Goal: Information Seeking & Learning: Learn about a topic

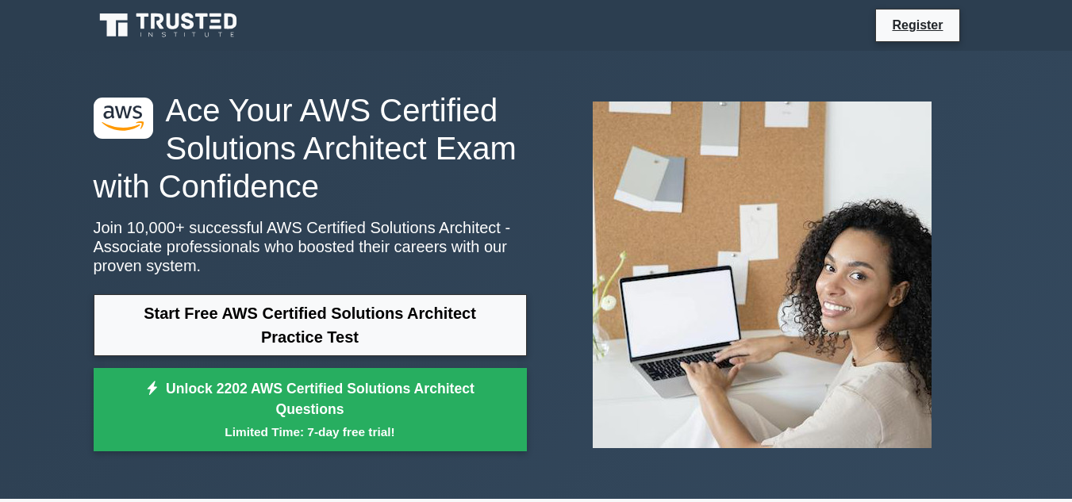
click at [324, 342] on link "Start Free AWS Certified Solutions Architect Practice Test" at bounding box center [310, 325] width 433 height 62
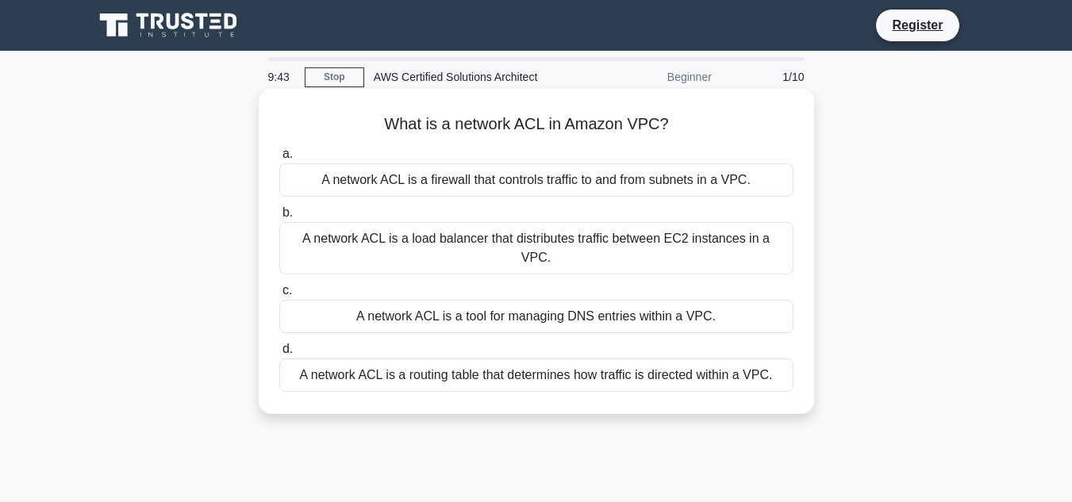
click at [444, 180] on div "A network ACL is a firewall that controls traffic to and from subnets in a VPC." at bounding box center [536, 179] width 514 height 33
click at [279, 159] on input "a. A network ACL is a firewall that controls traffic to and from subnets in a V…" at bounding box center [279, 154] width 0 height 10
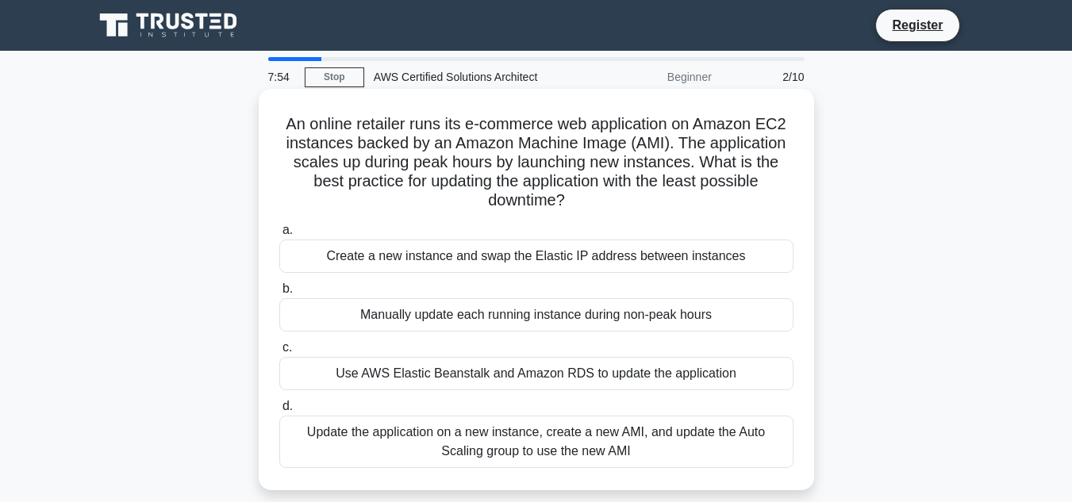
click at [456, 432] on div "Update the application on a new instance, create a new AMI, and update the Auto…" at bounding box center [536, 442] width 514 height 52
click at [279, 412] on input "d. Update the application on a new instance, create a new AMI, and update the A…" at bounding box center [279, 406] width 0 height 10
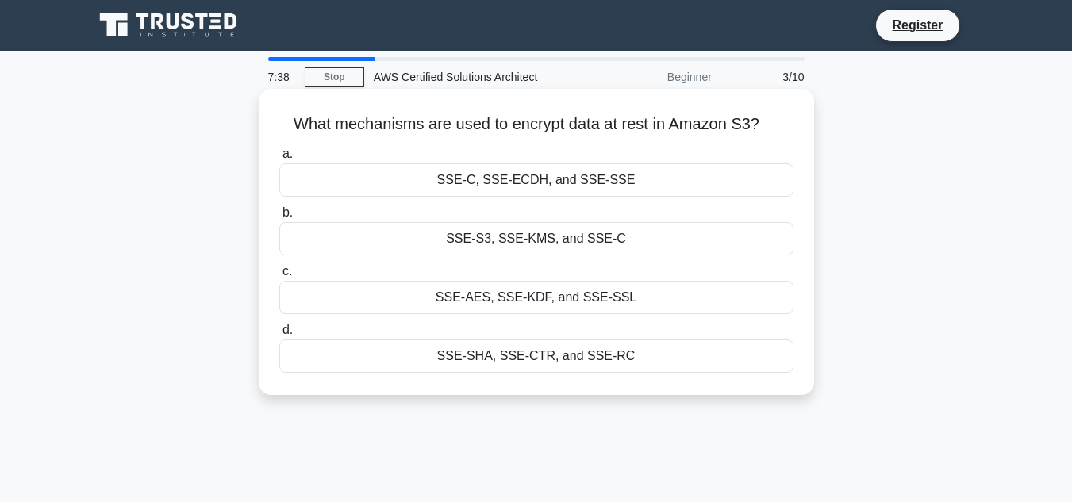
click at [464, 245] on div "SSE-S3, SSE-KMS, and SSE-C" at bounding box center [536, 238] width 514 height 33
click at [279, 218] on input "b. SSE-S3, SSE-KMS, and SSE-C" at bounding box center [279, 213] width 0 height 10
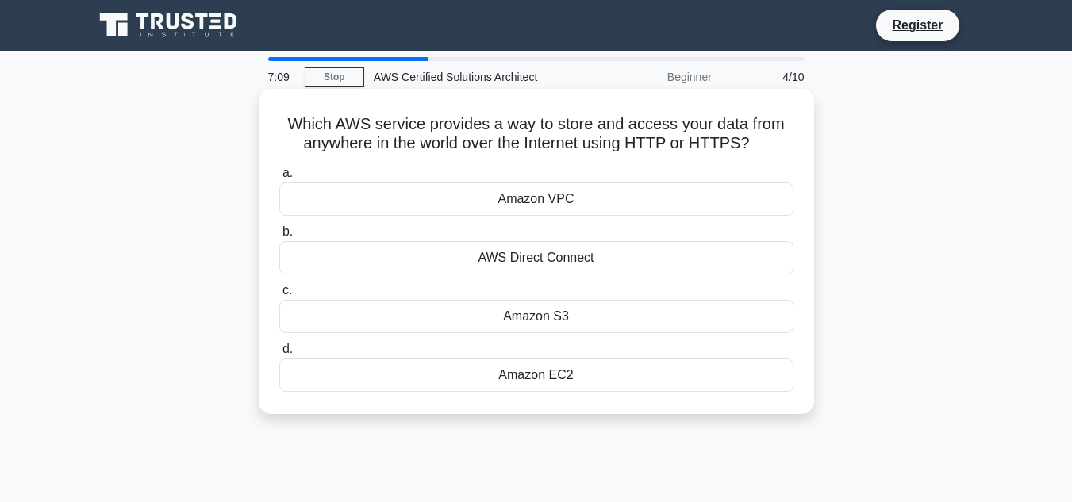
click at [475, 315] on div "Amazon S3" at bounding box center [536, 316] width 514 height 33
click at [279, 296] on input "c. Amazon S3" at bounding box center [279, 291] width 0 height 10
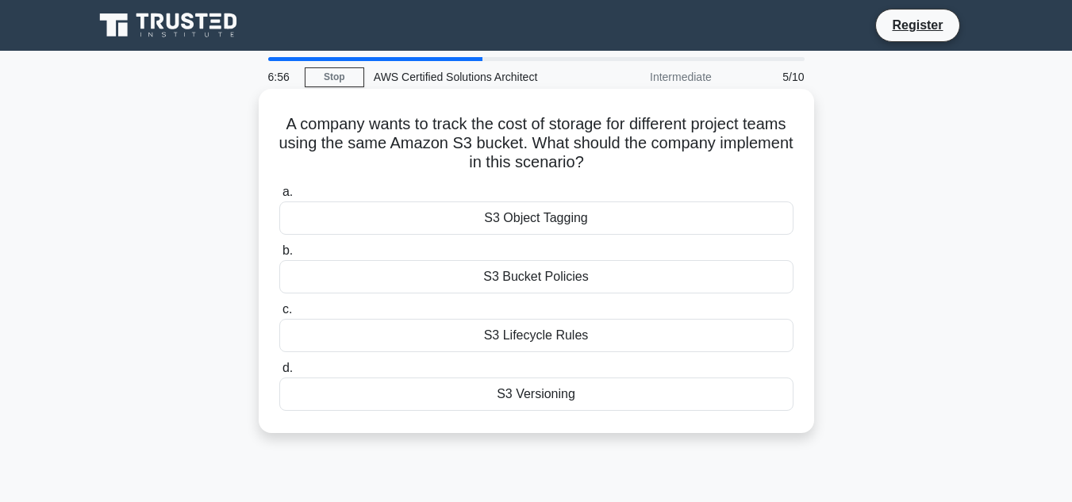
click at [486, 221] on div "S3 Object Tagging" at bounding box center [536, 218] width 514 height 33
click at [279, 198] on input "a. S3 Object Tagging" at bounding box center [279, 192] width 0 height 10
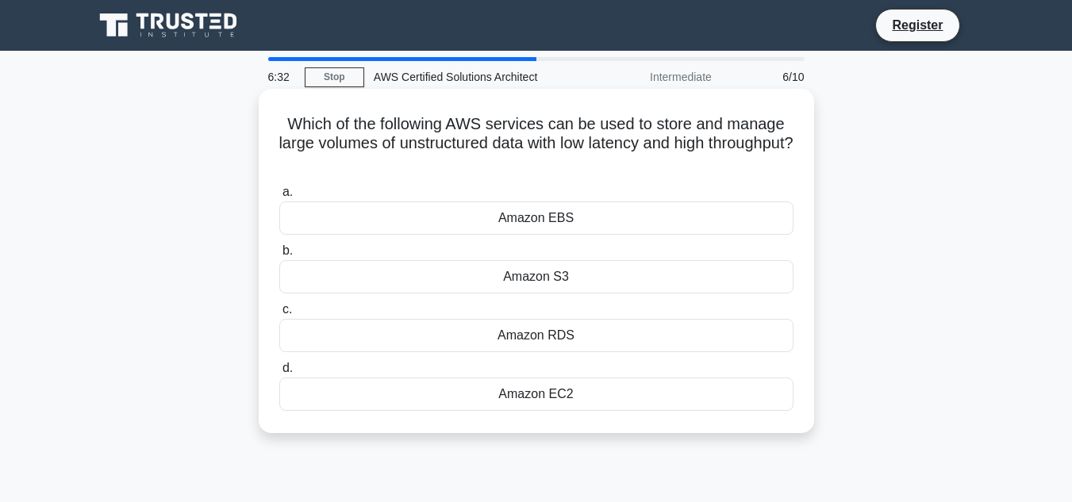
click at [517, 332] on div "Amazon RDS" at bounding box center [536, 335] width 514 height 33
click at [279, 315] on input "c. Amazon RDS" at bounding box center [279, 310] width 0 height 10
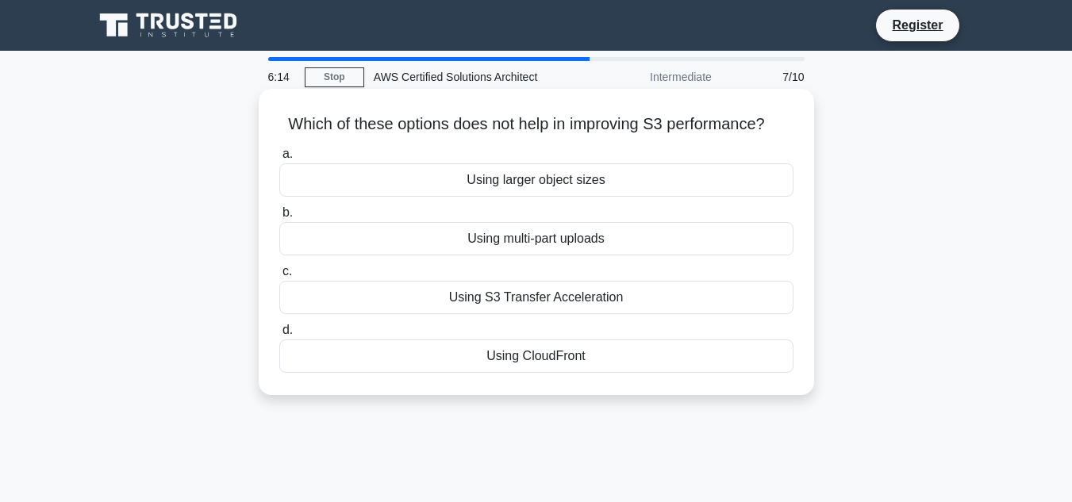
click at [565, 179] on div "Using larger object sizes" at bounding box center [536, 179] width 514 height 33
click at [279, 159] on input "a. Using larger object sizes" at bounding box center [279, 154] width 0 height 10
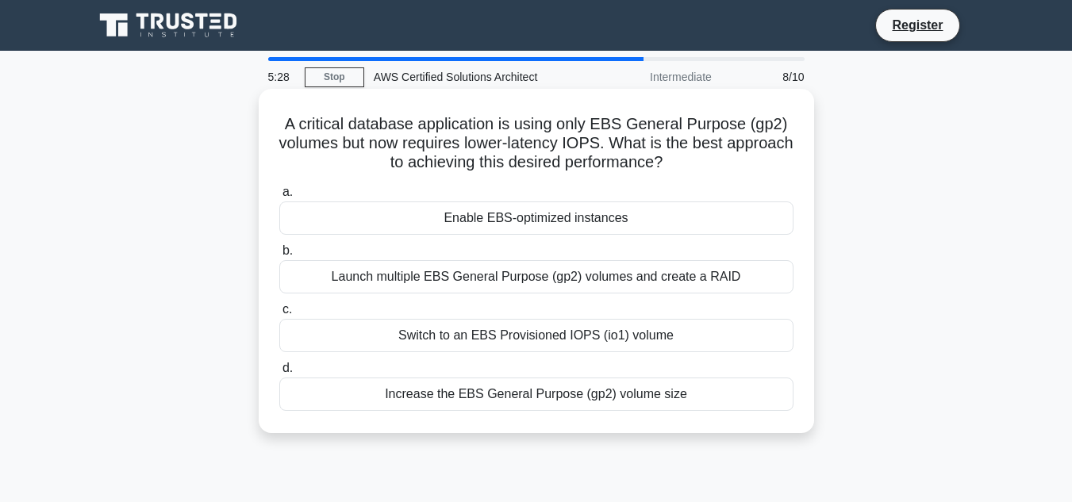
click at [522, 325] on div "Switch to an EBS Provisioned IOPS (io1) volume" at bounding box center [536, 335] width 514 height 33
click at [279, 315] on input "c. Switch to an EBS Provisioned IOPS (io1) volume" at bounding box center [279, 310] width 0 height 10
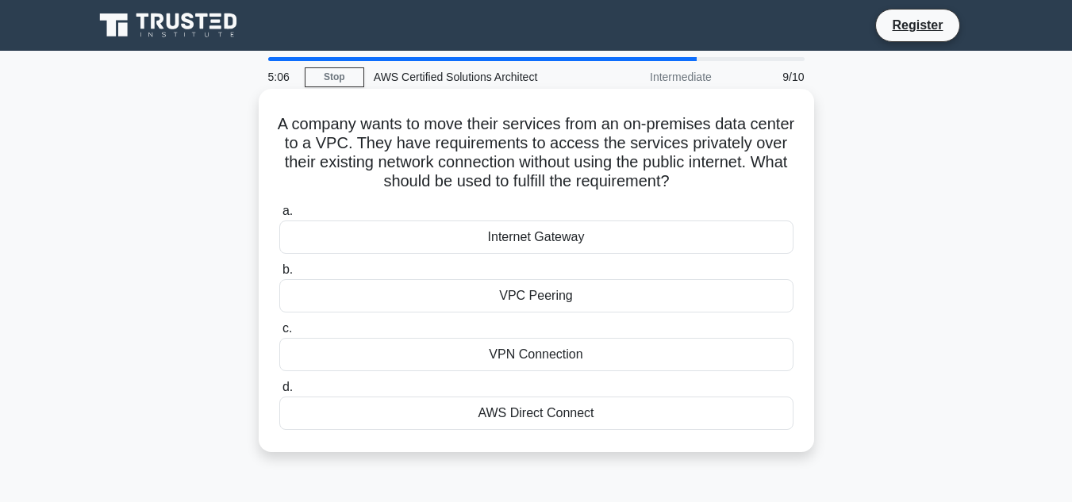
click at [525, 413] on div "AWS Direct Connect" at bounding box center [536, 413] width 514 height 33
click at [279, 393] on input "d. AWS Direct Connect" at bounding box center [279, 387] width 0 height 10
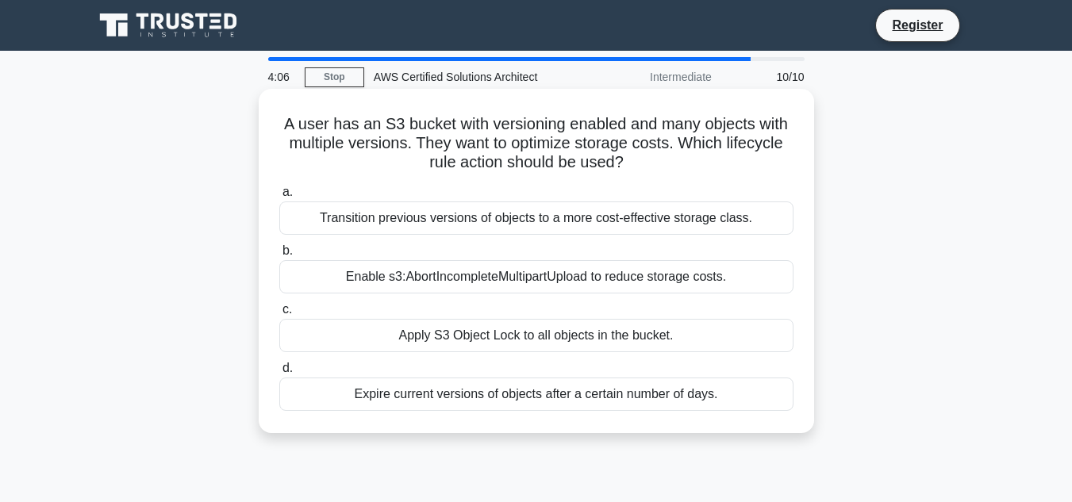
click at [511, 209] on div "Transition previous versions of objects to a more cost-effective storage class." at bounding box center [536, 218] width 514 height 33
click at [279, 198] on input "a. Transition previous versions of objects to a more cost-effective storage cla…" at bounding box center [279, 192] width 0 height 10
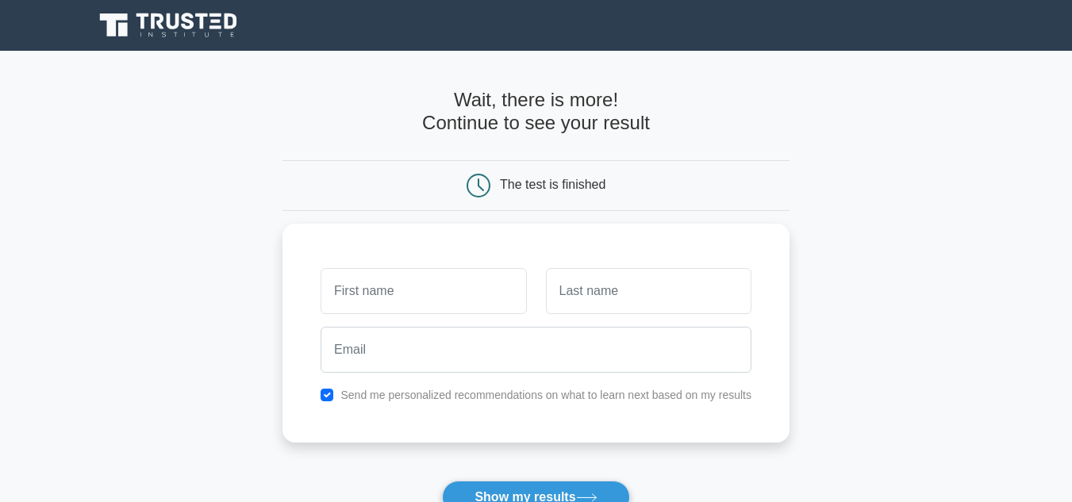
click at [875, 207] on main "Wait, there is more! Continue to see your result The test is finished and the" at bounding box center [536, 336] width 1072 height 571
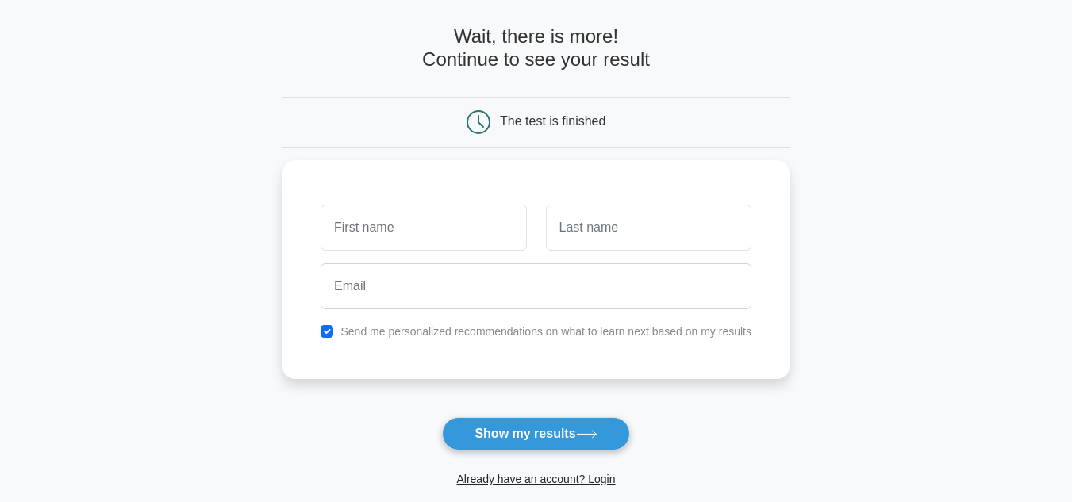
scroll to position [95, 0]
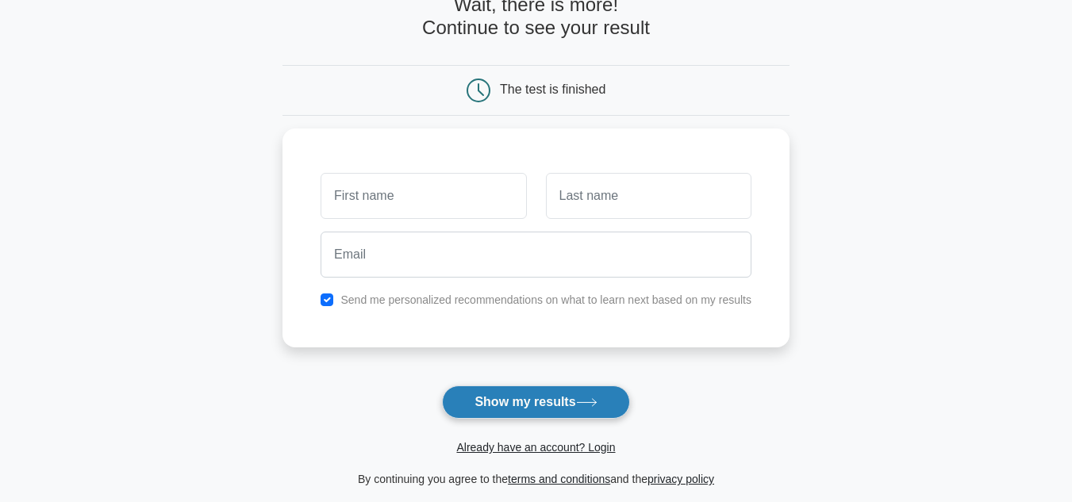
click at [584, 404] on icon at bounding box center [586, 402] width 19 height 7
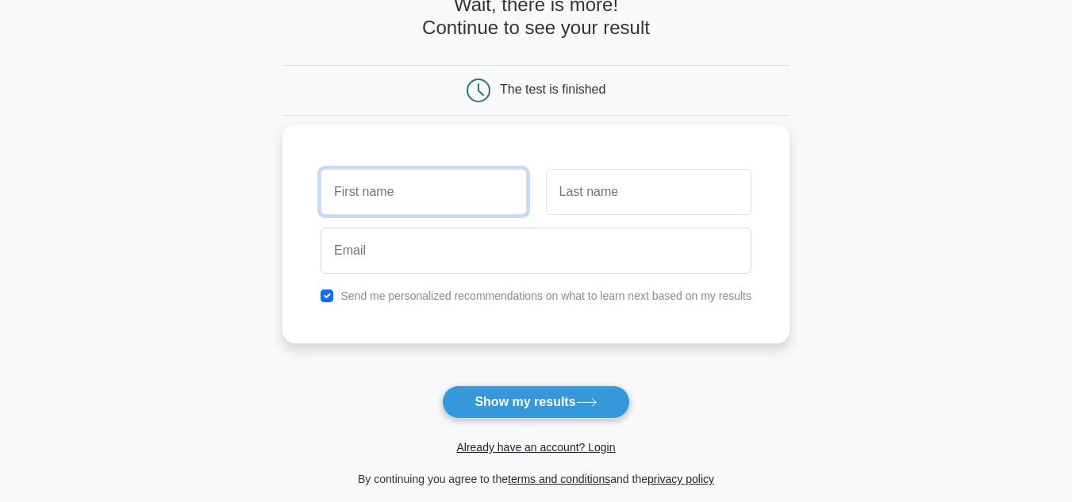
click at [450, 194] on input "text" at bounding box center [424, 192] width 206 height 46
type input "[PERSON_NAME]"
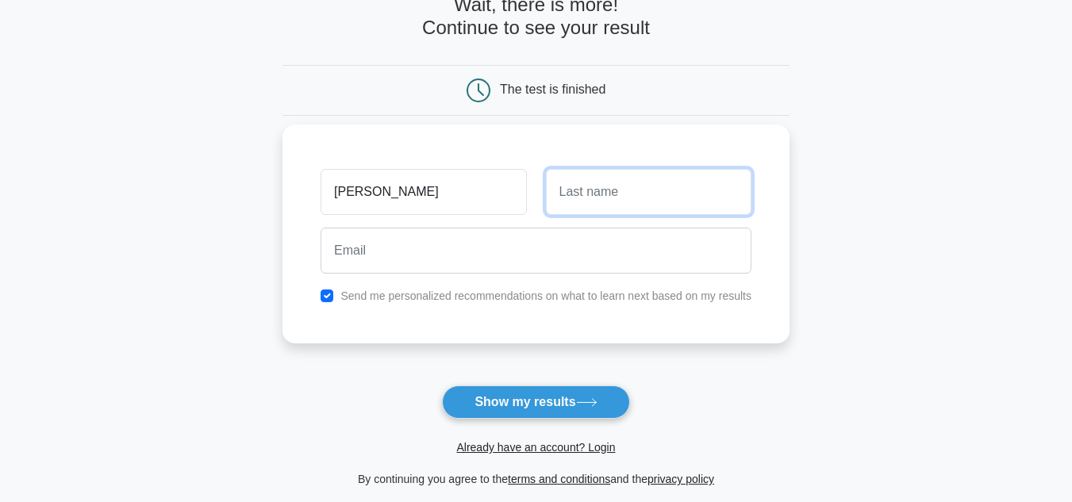
click at [597, 199] on input "text" at bounding box center [649, 192] width 206 height 46
type input "Nartey Otuafo"
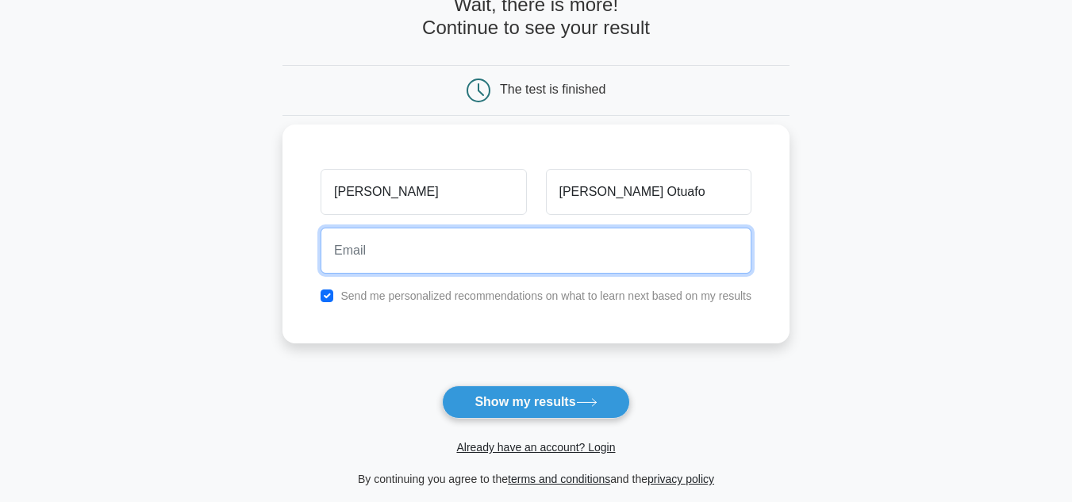
click at [591, 243] on input "email" at bounding box center [536, 251] width 431 height 46
type input "narteyotuafosamuel@gmail.com"
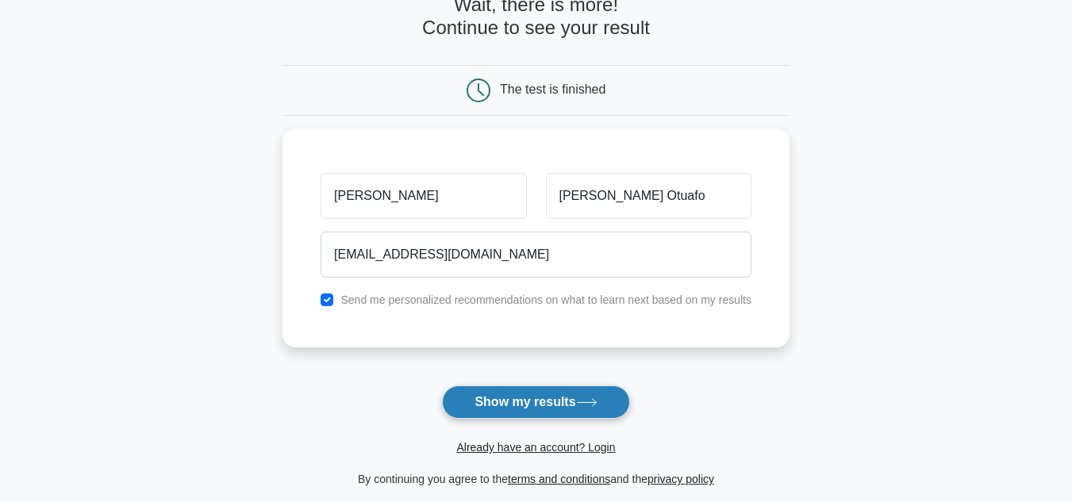
click at [495, 391] on button "Show my results" at bounding box center [535, 402] width 187 height 33
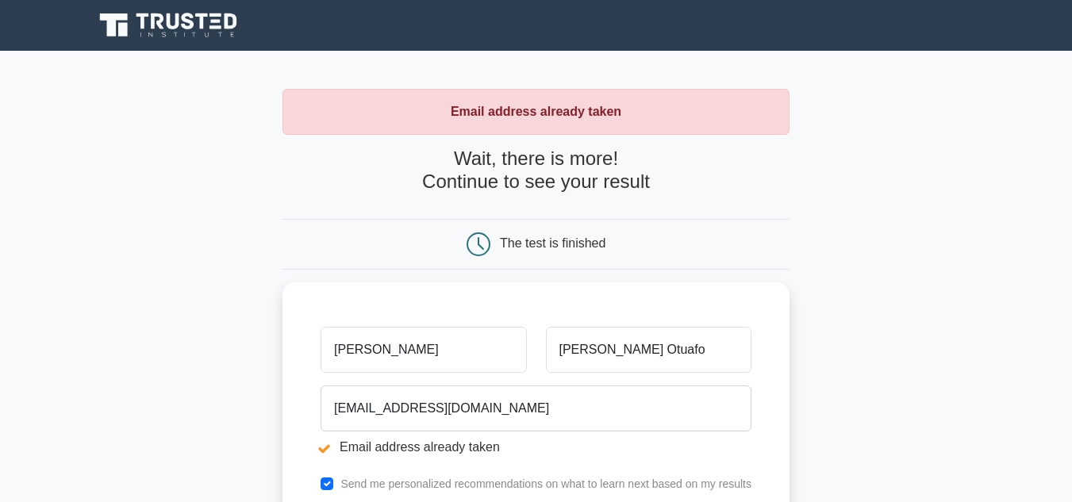
click at [425, 251] on div "The test is finished" at bounding box center [536, 244] width 338 height 24
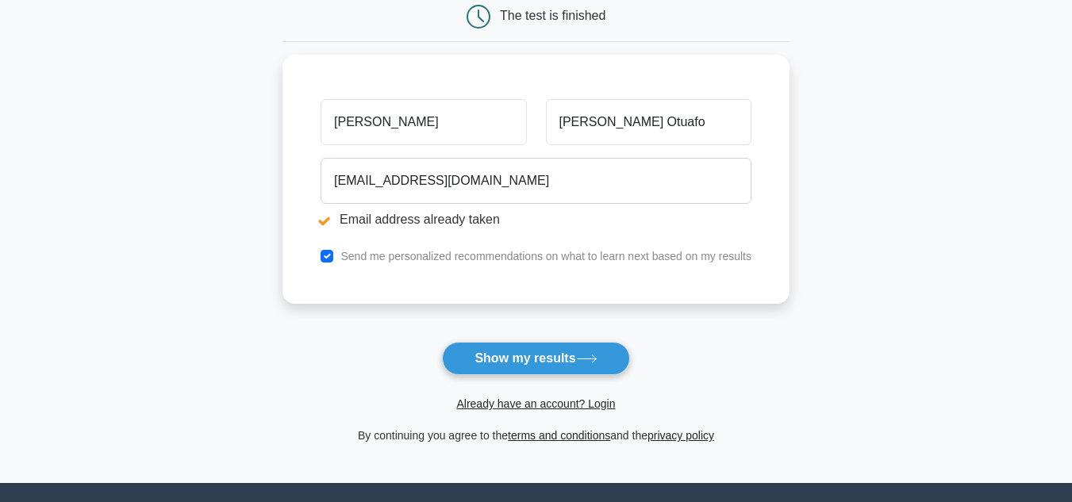
scroll to position [226, 0]
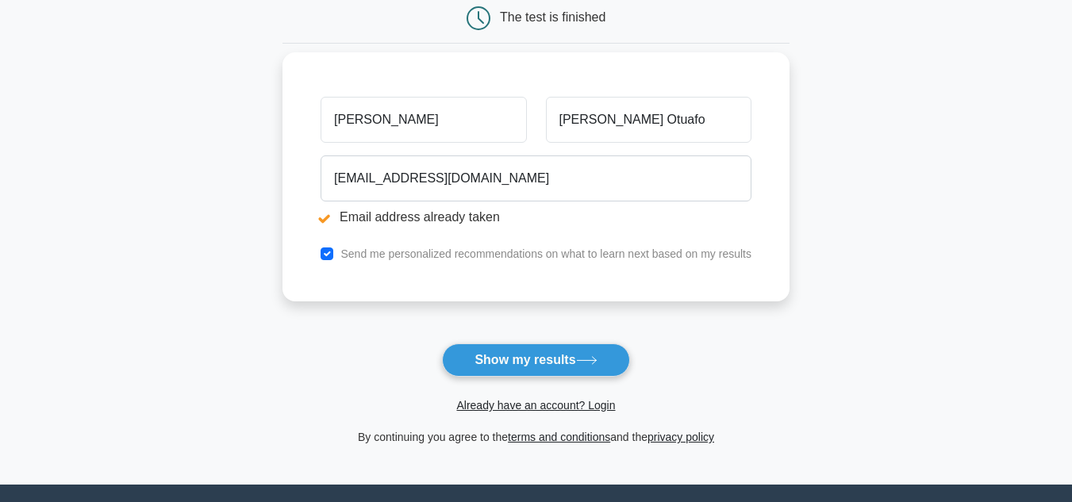
click at [410, 236] on div "narteyotuafosamuel@gmail.com Email address already taken" at bounding box center [536, 193] width 450 height 89
click at [388, 252] on label "Send me personalized recommendations on what to learn next based on my results" at bounding box center [545, 254] width 411 height 13
click at [321, 251] on div "Send me personalized recommendations on what to learn next based on my results" at bounding box center [536, 253] width 450 height 19
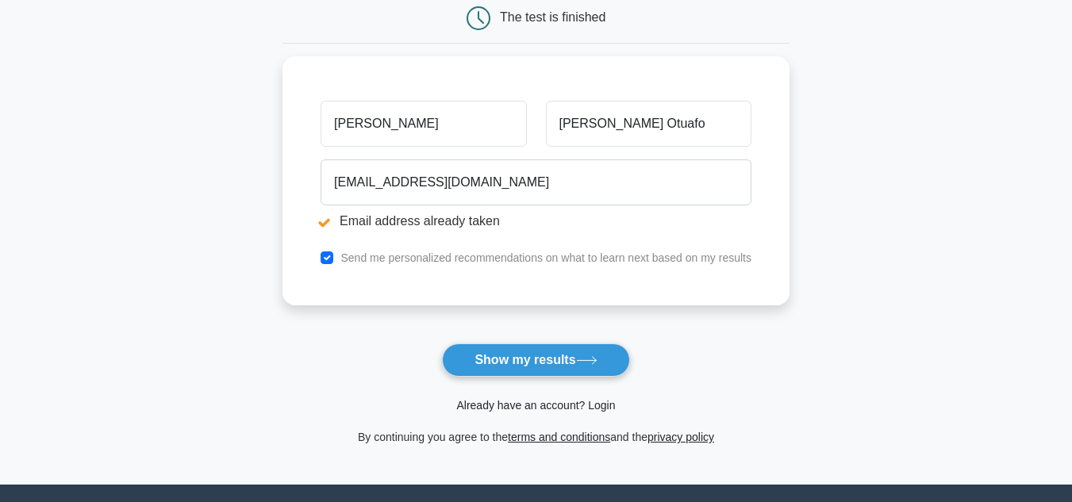
click at [602, 403] on link "Already have an account? Login" at bounding box center [535, 405] width 159 height 13
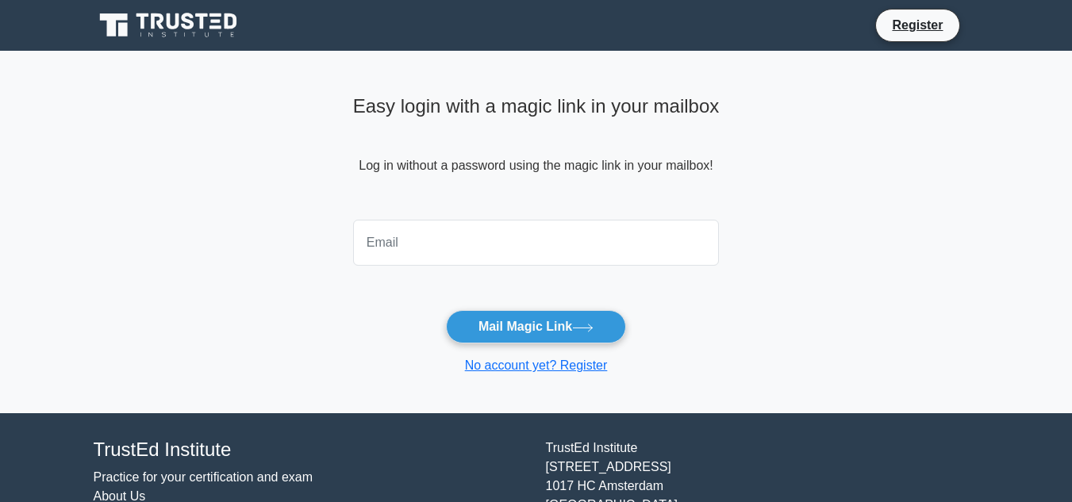
drag, startPoint x: 510, startPoint y: 213, endPoint x: 508, endPoint y: 230, distance: 17.6
click at [508, 230] on div "Easy login with a magic link in your mailbox Log in without a password using th…" at bounding box center [537, 232] width 386 height 363
click at [508, 230] on input "email" at bounding box center [536, 243] width 367 height 46
type input "narteyotuafosamuel@gmail.com"
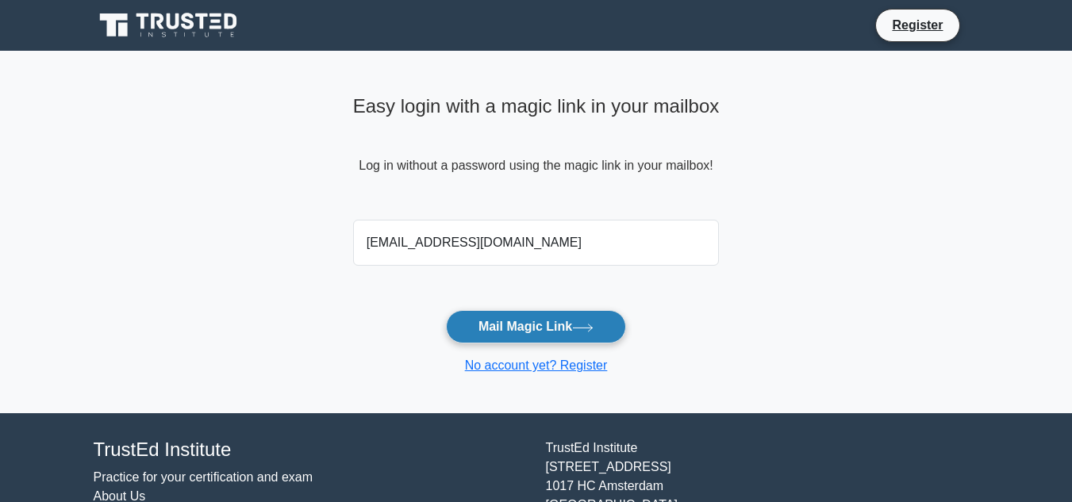
click at [531, 315] on button "Mail Magic Link" at bounding box center [536, 326] width 180 height 33
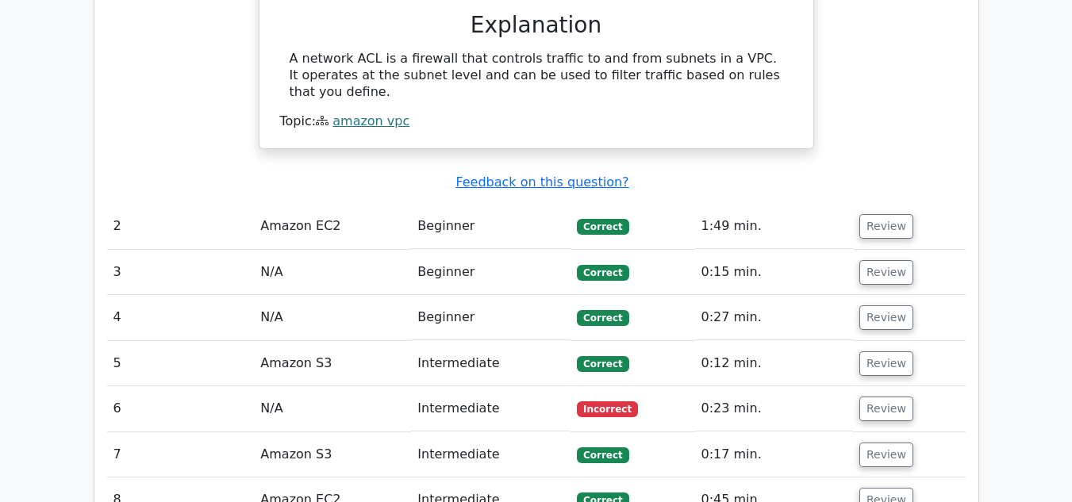
scroll to position [1650, 0]
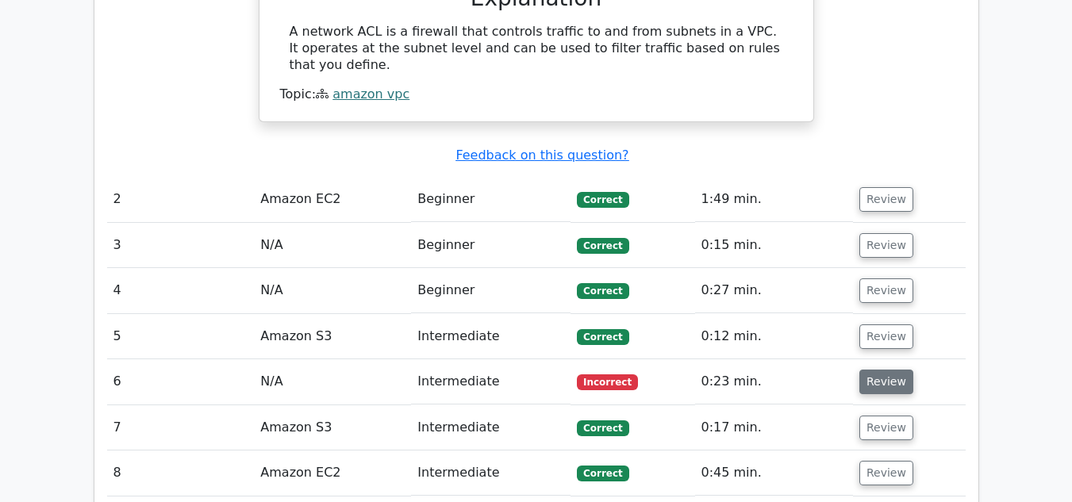
click at [887, 370] on button "Review" at bounding box center [886, 382] width 54 height 25
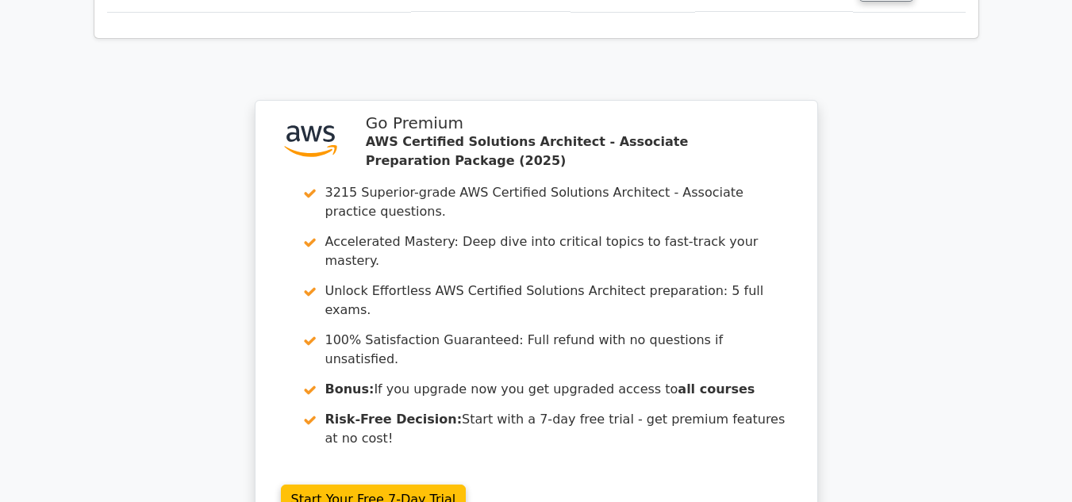
scroll to position [2952, 0]
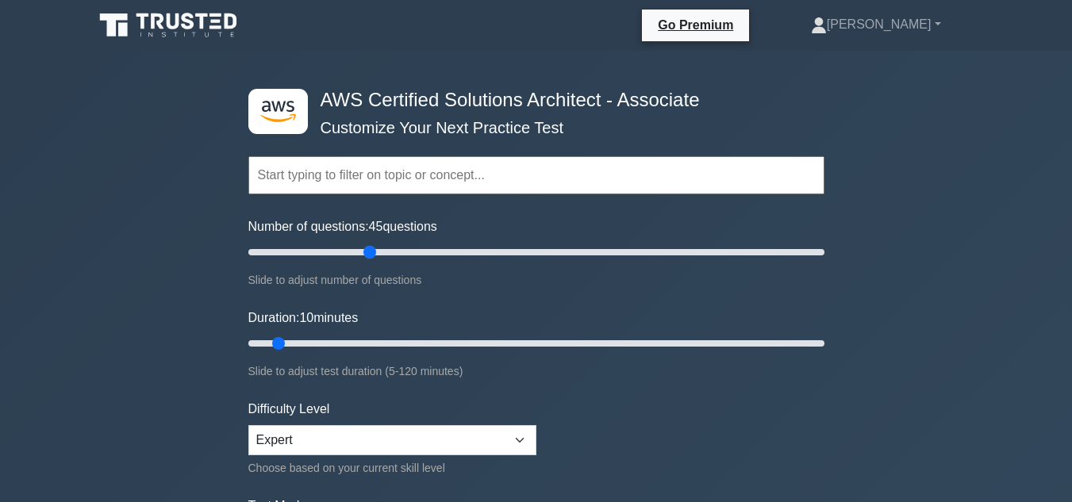
drag, startPoint x: 273, startPoint y: 252, endPoint x: 367, endPoint y: 264, distance: 94.5
click at [367, 262] on input "Number of questions: 45 questions" at bounding box center [536, 252] width 576 height 19
drag, startPoint x: 367, startPoint y: 264, endPoint x: 320, endPoint y: 255, distance: 47.8
click at [320, 255] on div "Number of questions: 45 questions Slide to adjust number of questions" at bounding box center [536, 253] width 576 height 72
click at [282, 256] on input "Number of questions: 15 questions" at bounding box center [536, 252] width 576 height 19
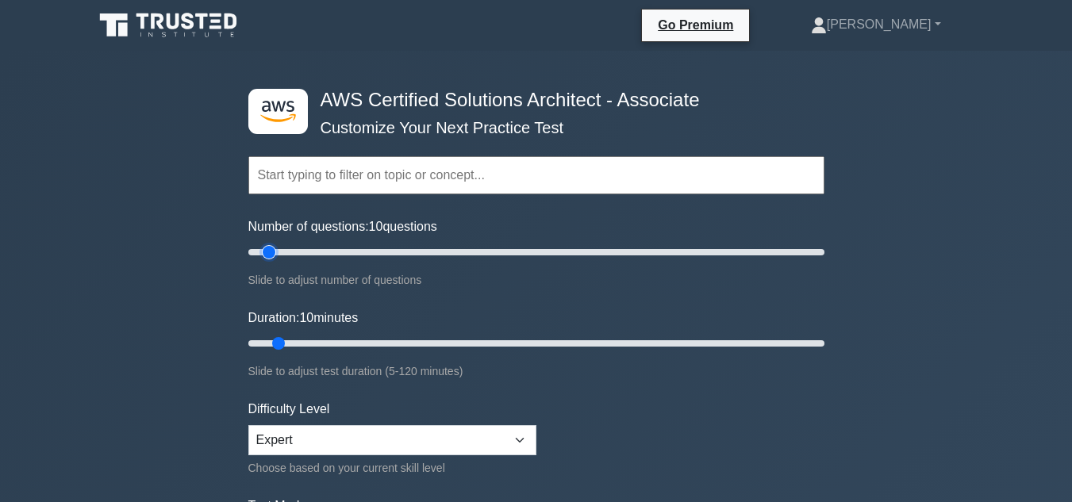
click at [275, 255] on input "Number of questions: 10 questions" at bounding box center [536, 252] width 576 height 19
type input "5"
click at [431, 444] on select "Beginner Intermediate Expert" at bounding box center [392, 440] width 288 height 30
click at [655, 412] on form "Topics Amazon EC2 Amazon S3 Amazon VPC AWS Identity and Access Management (IAM)…" at bounding box center [536, 353] width 576 height 490
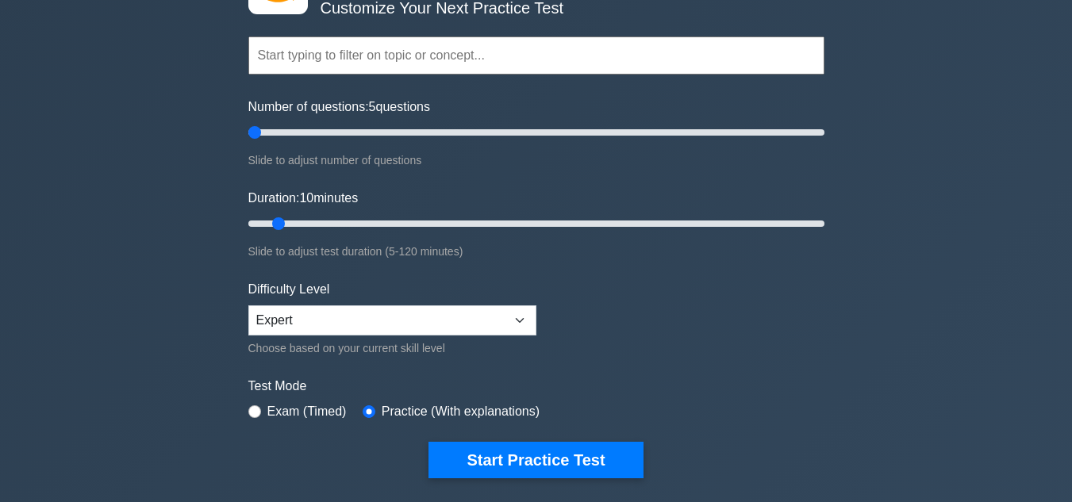
scroll to position [190, 0]
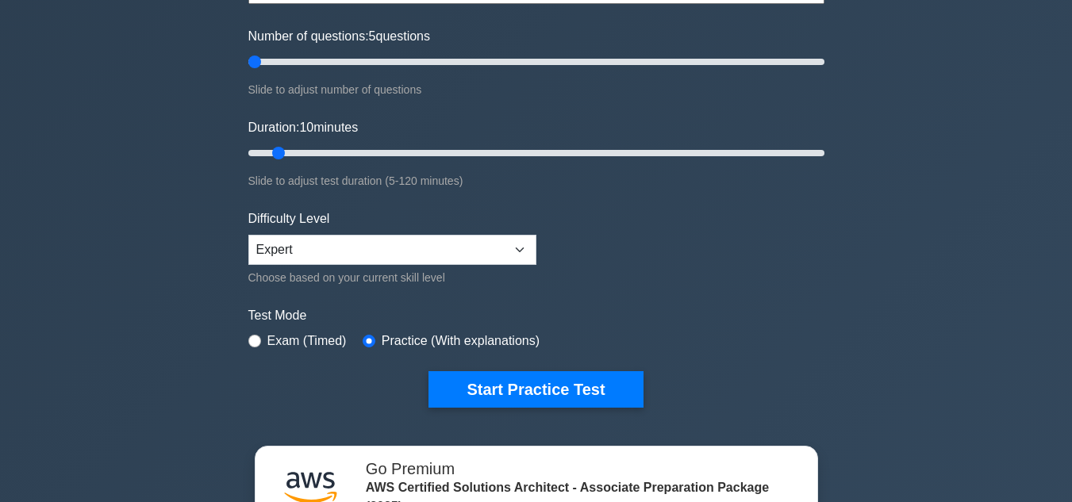
click at [294, 354] on form "Topics Amazon EC2 Amazon S3 Amazon VPC AWS Identity and Access Management (IAM)…" at bounding box center [536, 162] width 576 height 490
click at [282, 342] on label "Exam (Timed)" at bounding box center [306, 341] width 79 height 19
click at [251, 338] on input "radio" at bounding box center [254, 341] width 13 height 13
radio input "true"
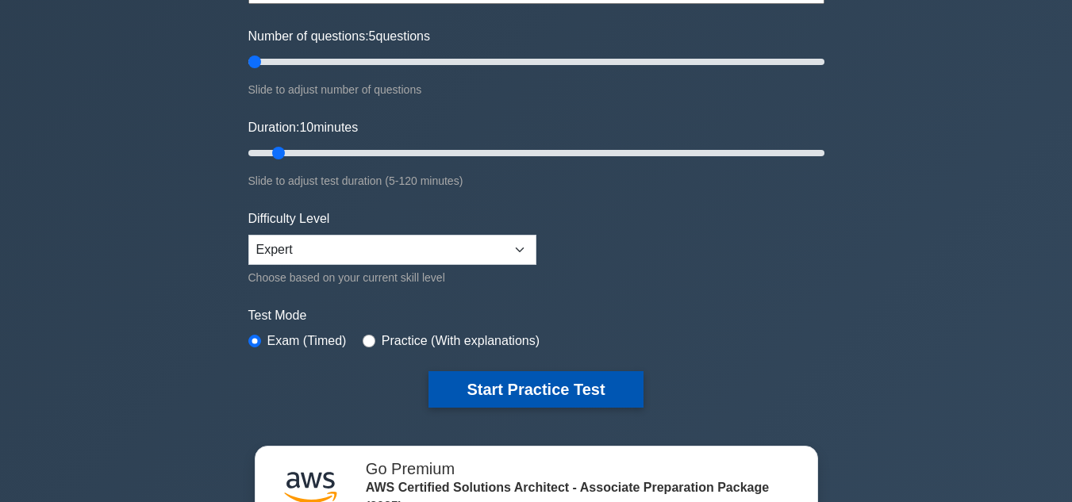
click at [486, 380] on button "Start Practice Test" at bounding box center [535, 389] width 214 height 36
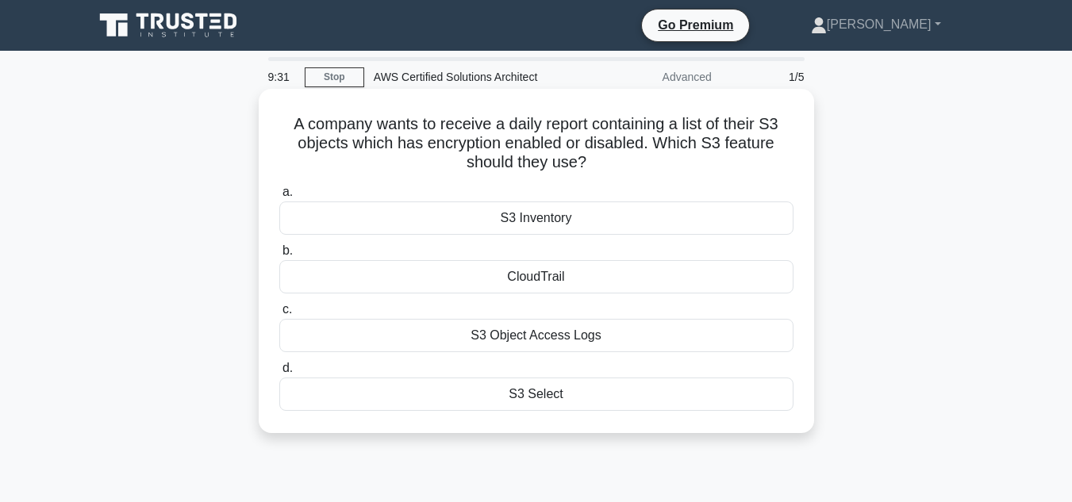
click at [489, 335] on div "S3 Object Access Logs" at bounding box center [536, 335] width 514 height 33
click at [279, 315] on input "c. S3 Object Access Logs" at bounding box center [279, 310] width 0 height 10
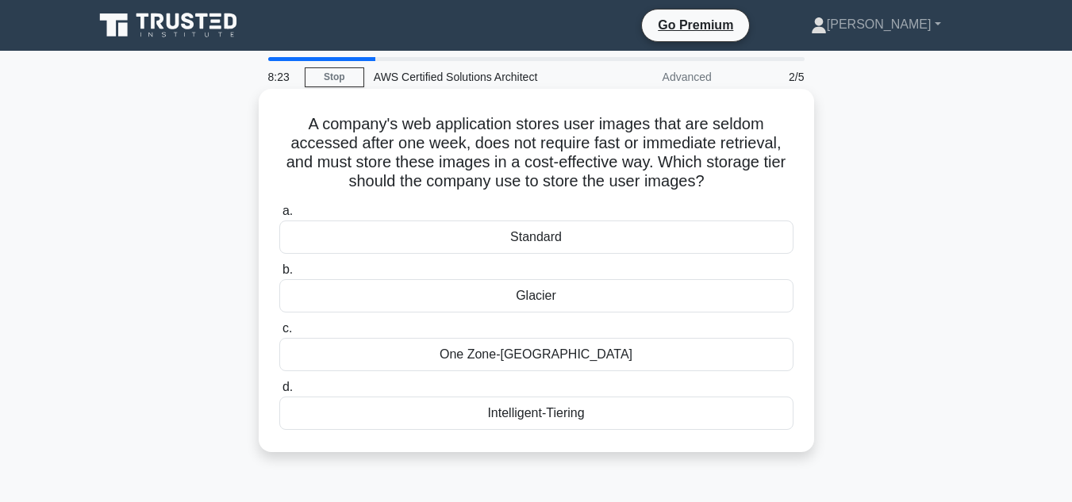
click at [541, 294] on div "Glacier" at bounding box center [536, 295] width 514 height 33
click at [279, 275] on input "b. Glacier" at bounding box center [279, 270] width 0 height 10
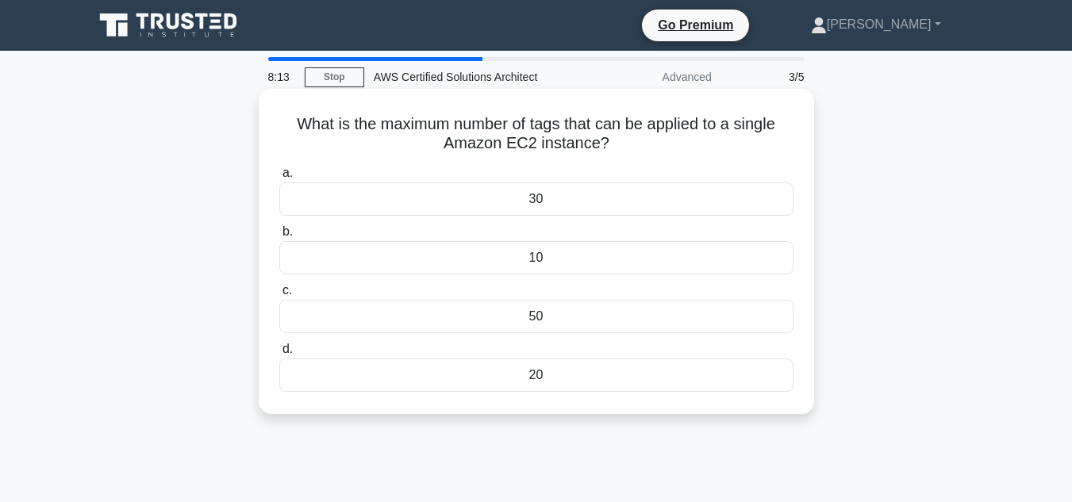
click at [538, 313] on div "50" at bounding box center [536, 316] width 514 height 33
click at [279, 296] on input "c. 50" at bounding box center [279, 291] width 0 height 10
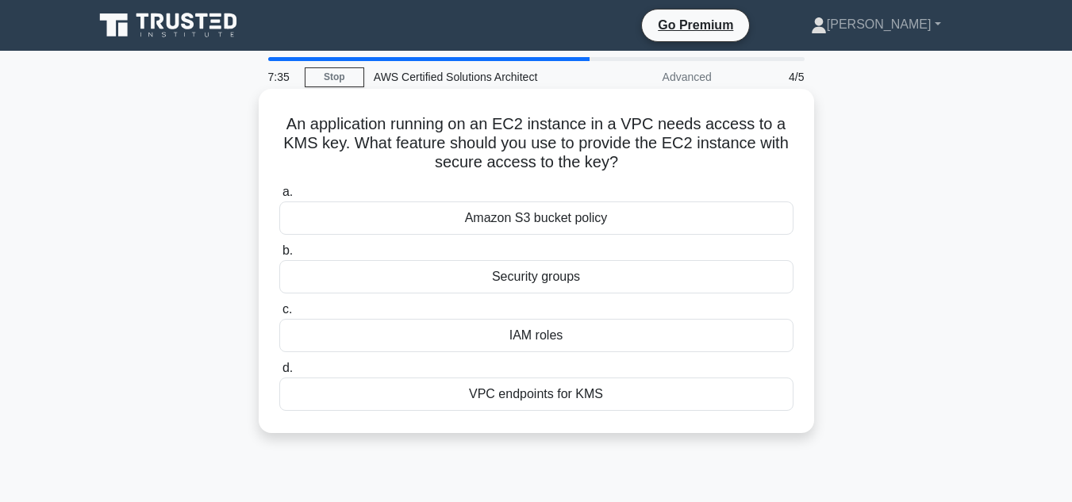
click at [529, 342] on div "IAM roles" at bounding box center [536, 335] width 514 height 33
click at [279, 315] on input "c. IAM roles" at bounding box center [279, 310] width 0 height 10
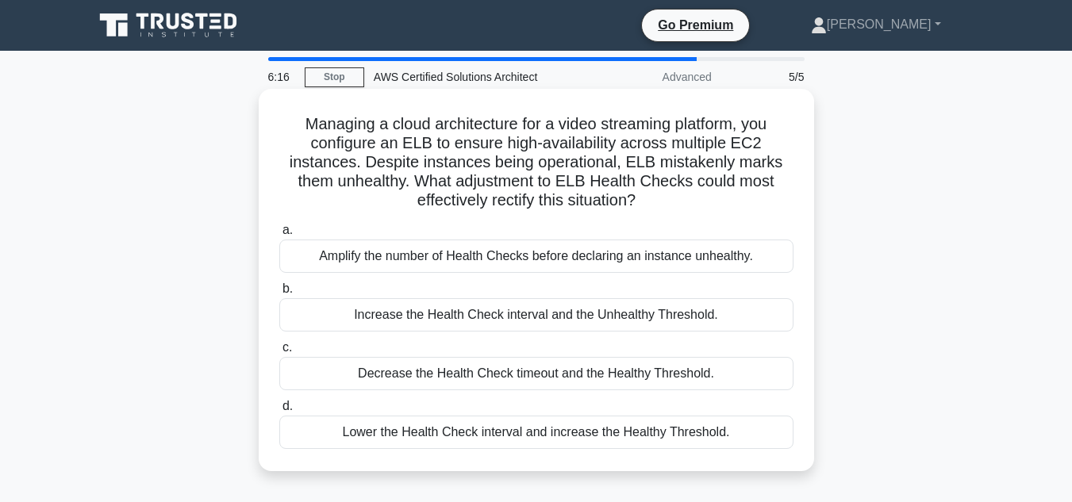
click at [515, 317] on div "Increase the Health Check interval and the Unhealthy Threshold." at bounding box center [536, 314] width 514 height 33
click at [279, 294] on input "b. Increase the Health Check interval and the Unhealthy Threshold." at bounding box center [279, 289] width 0 height 10
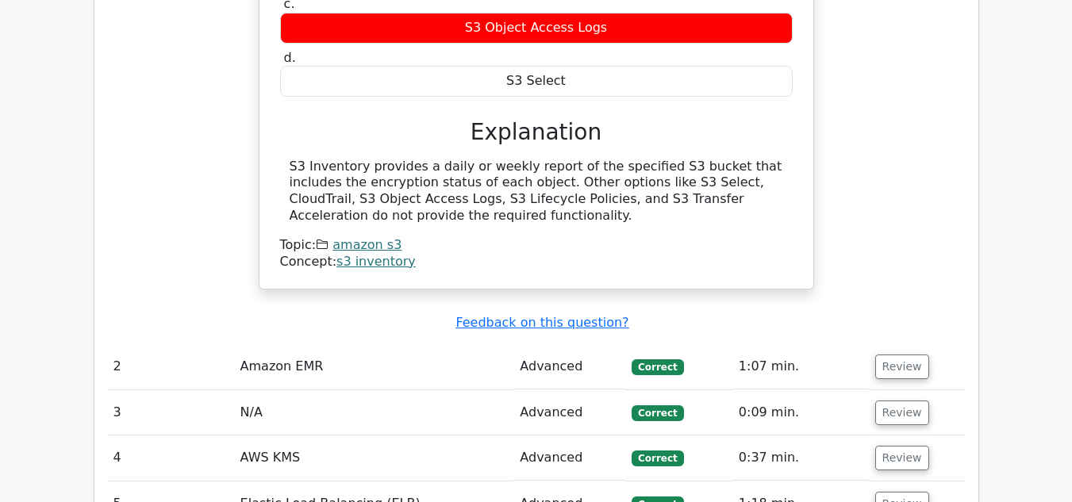
scroll to position [1555, 0]
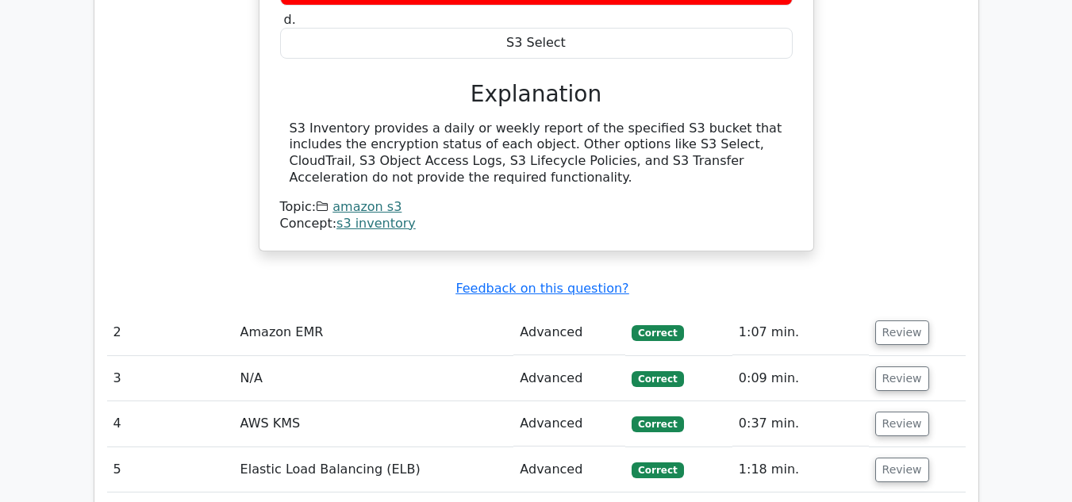
click at [379, 216] on link "s3 inventory" at bounding box center [375, 223] width 79 height 15
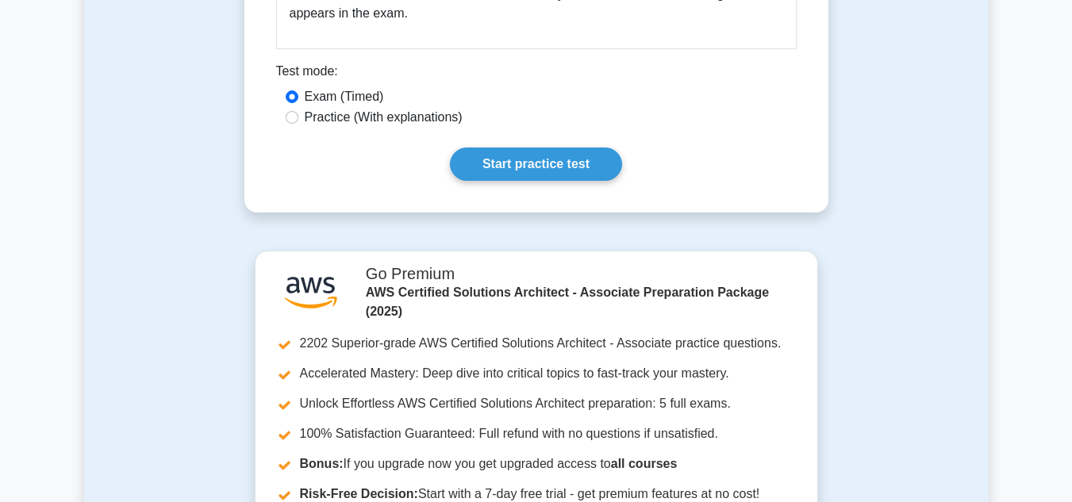
scroll to position [698, 0]
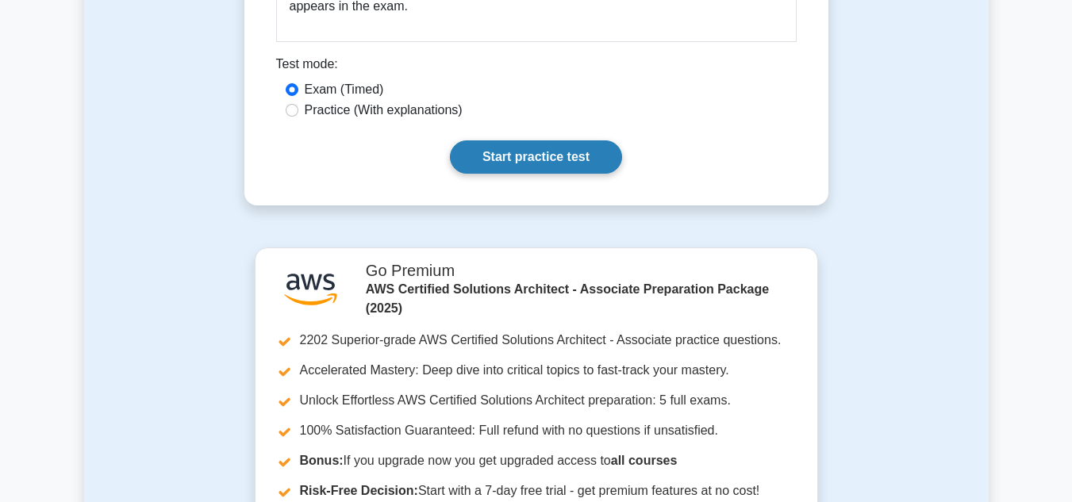
click at [499, 156] on link "Start practice test" at bounding box center [536, 156] width 172 height 33
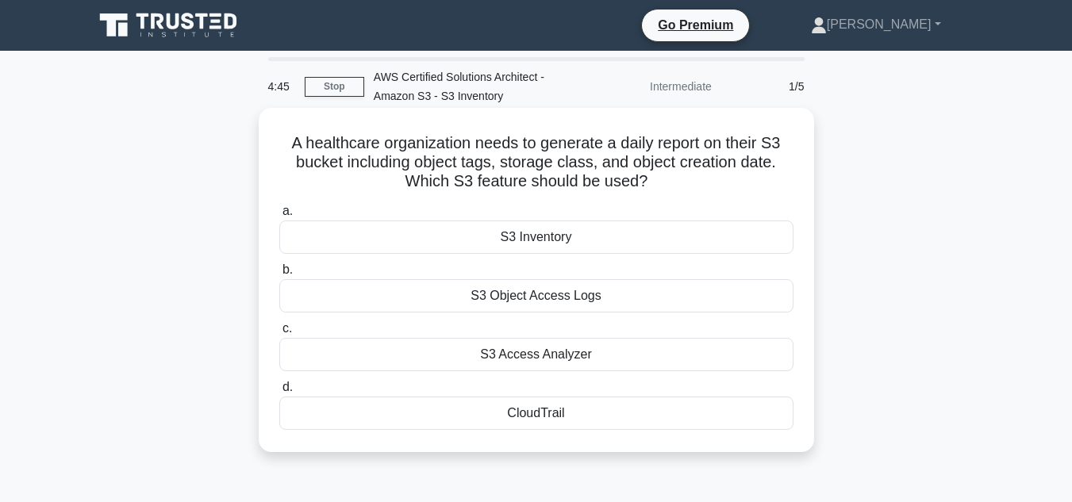
click at [528, 236] on div "S3 Inventory" at bounding box center [536, 237] width 514 height 33
click at [279, 217] on input "a. S3 Inventory" at bounding box center [279, 211] width 0 height 10
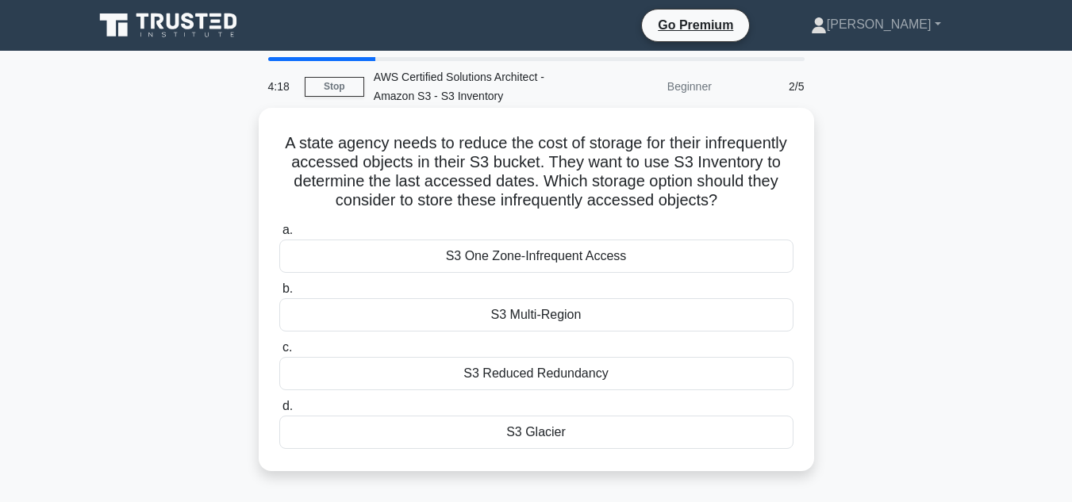
click at [536, 250] on div "S3 One Zone-Infrequent Access" at bounding box center [536, 256] width 514 height 33
click at [279, 236] on input "a. S3 One Zone-Infrequent Access" at bounding box center [279, 230] width 0 height 10
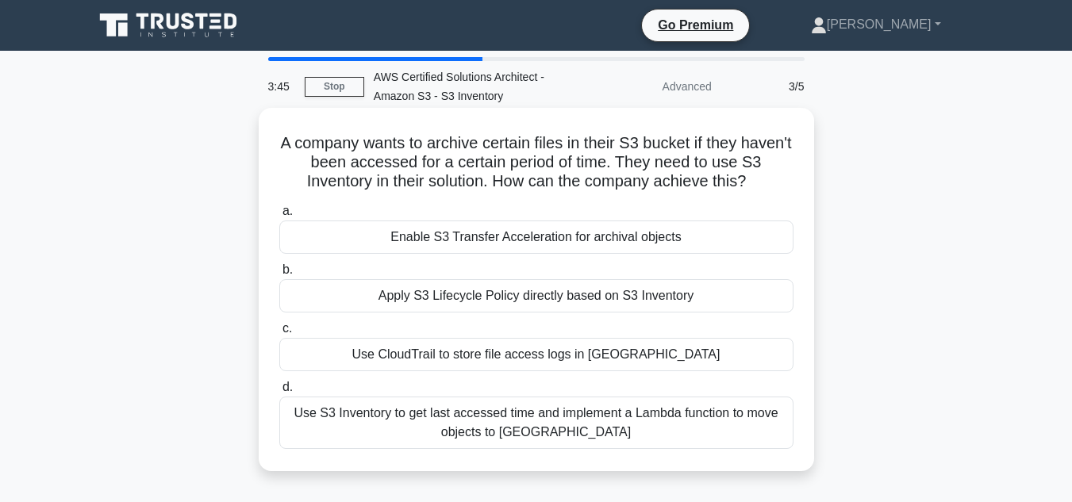
click at [524, 294] on div "Apply S3 Lifecycle Policy directly based on S3 Inventory" at bounding box center [536, 295] width 514 height 33
click at [279, 275] on input "b. Apply S3 Lifecycle Policy directly based on S3 Inventory" at bounding box center [279, 270] width 0 height 10
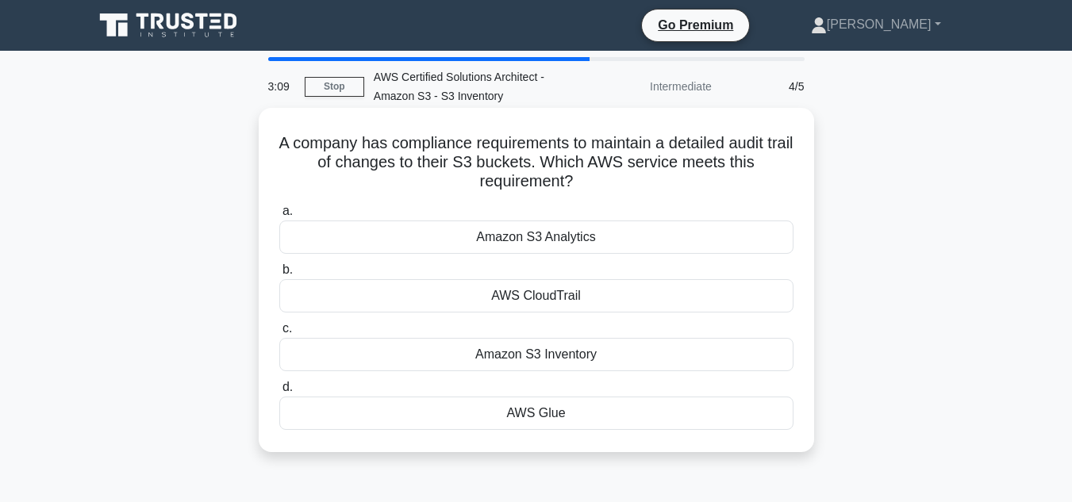
click at [524, 355] on div "Amazon S3 Inventory" at bounding box center [536, 354] width 514 height 33
click at [279, 334] on input "c. Amazon S3 Inventory" at bounding box center [279, 329] width 0 height 10
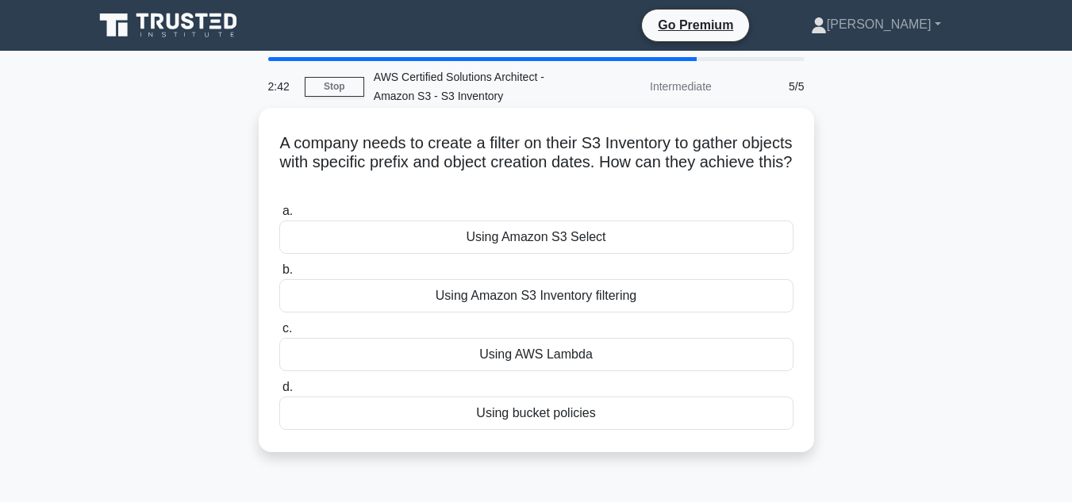
click at [524, 290] on div "Using Amazon S3 Inventory filtering" at bounding box center [536, 295] width 514 height 33
click at [279, 275] on input "b. Using Amazon S3 Inventory filtering" at bounding box center [279, 270] width 0 height 10
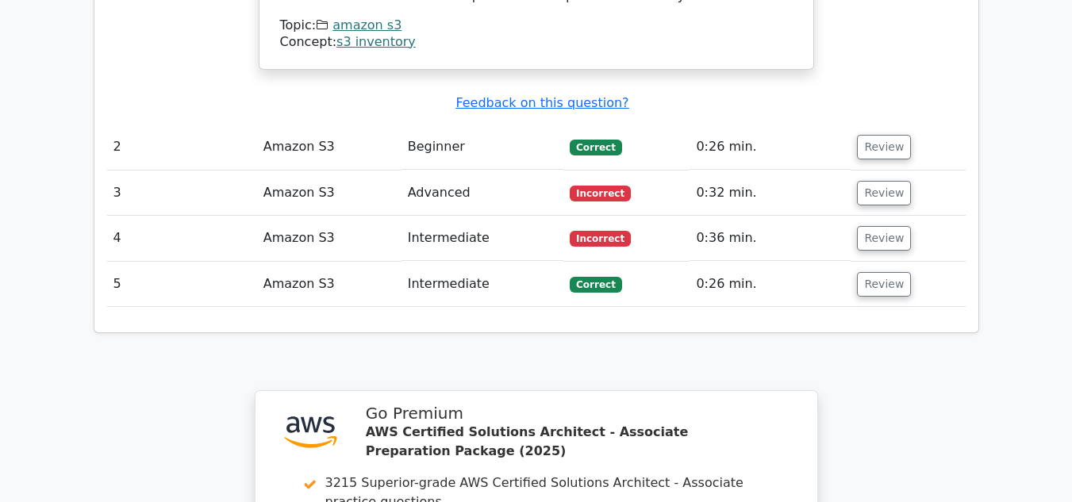
scroll to position [1746, 0]
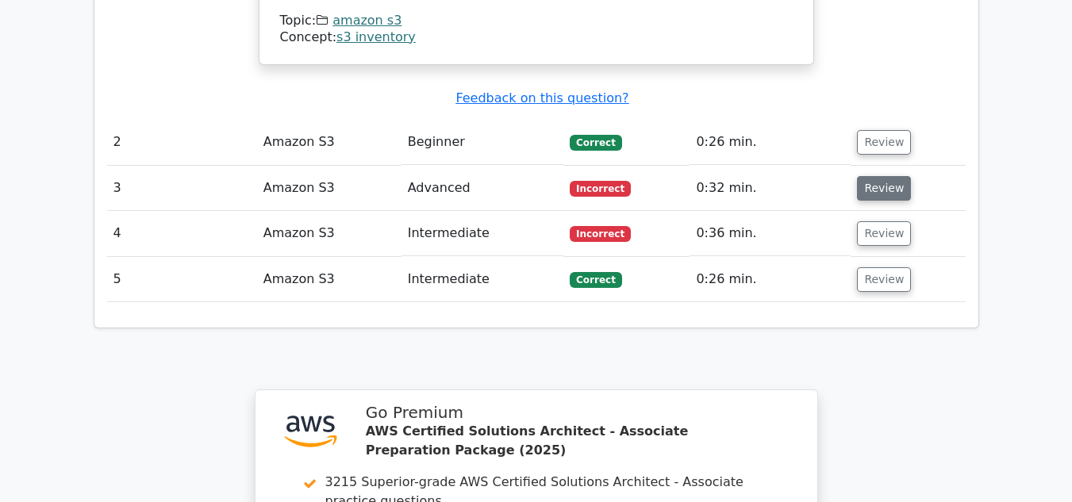
click at [861, 176] on button "Review" at bounding box center [884, 188] width 54 height 25
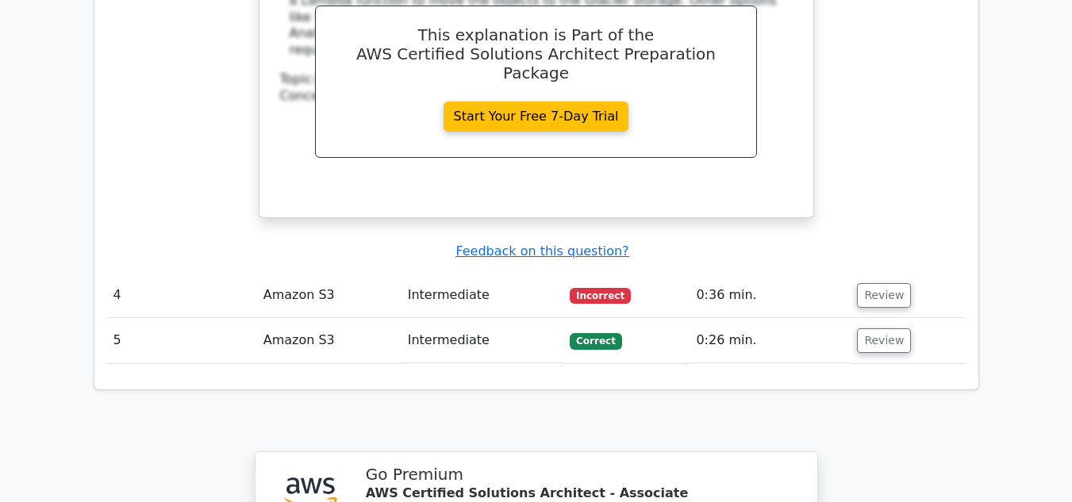
scroll to position [2380, 0]
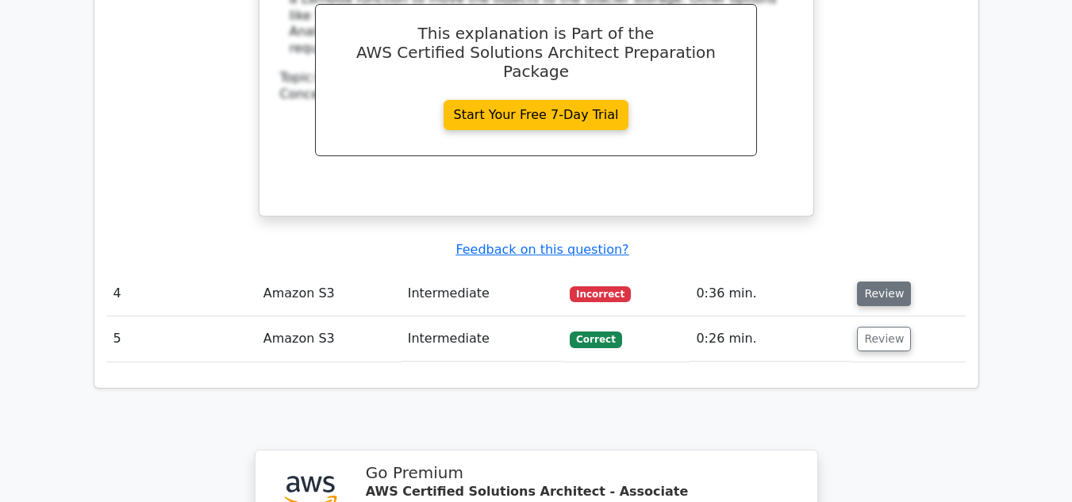
click at [879, 282] on button "Review" at bounding box center [884, 294] width 54 height 25
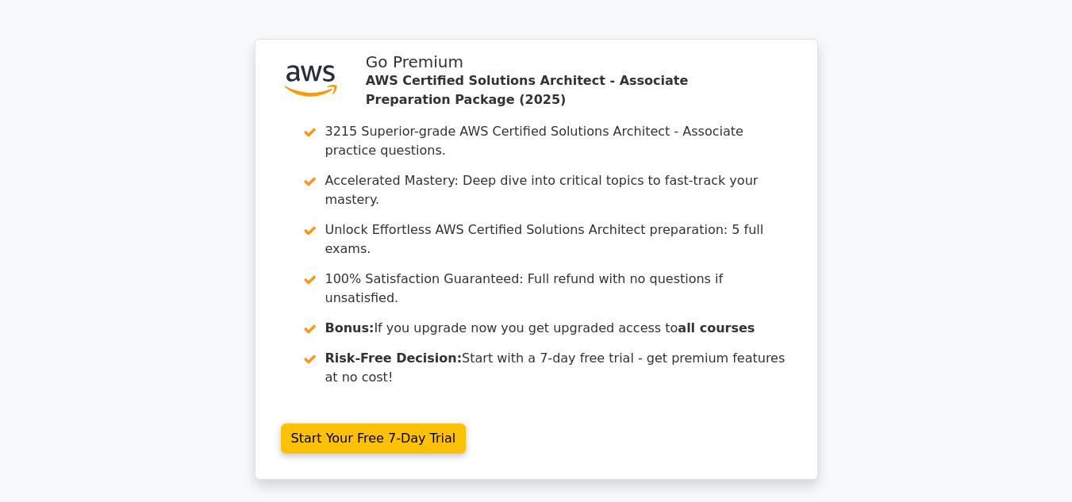
scroll to position [3455, 0]
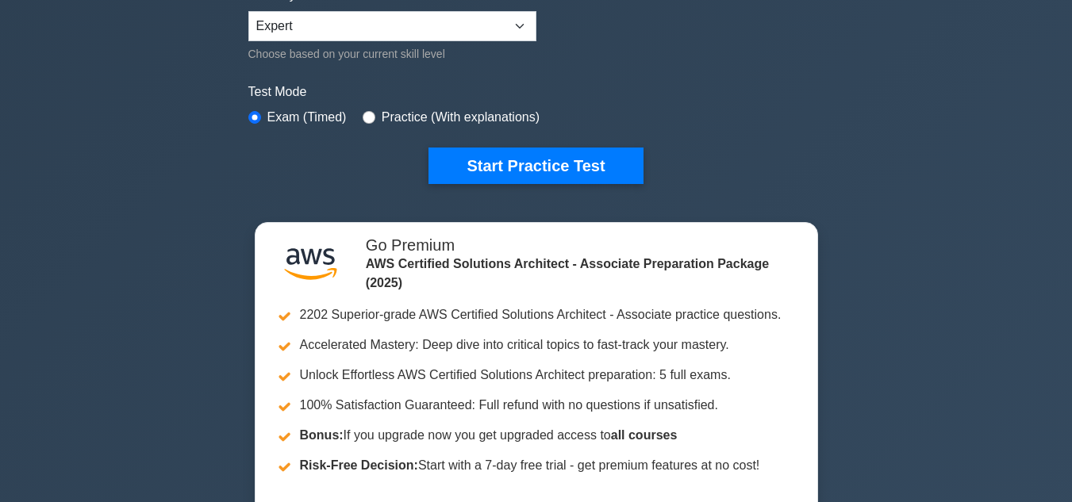
scroll to position [413, 0]
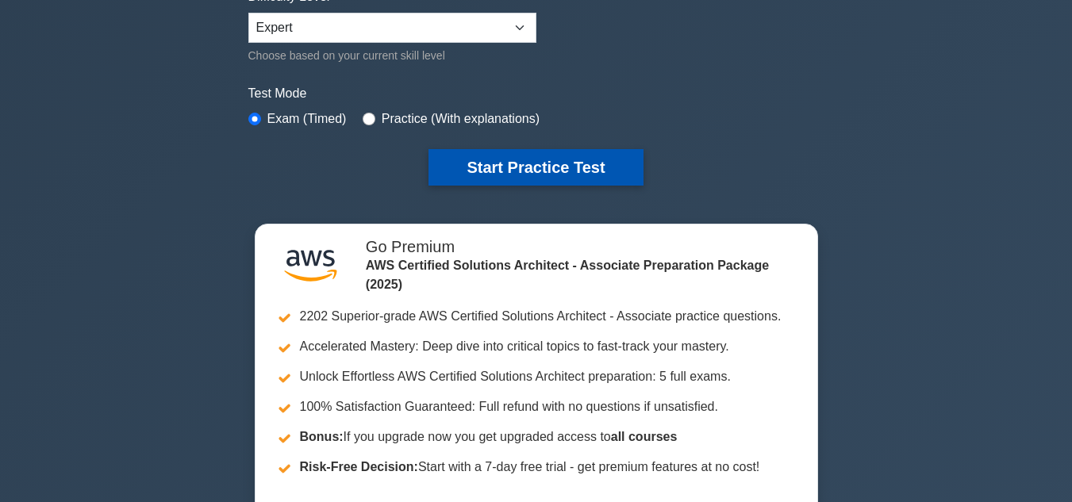
click at [515, 178] on button "Start Practice Test" at bounding box center [535, 167] width 214 height 36
